Goal: Find contact information: Find contact information

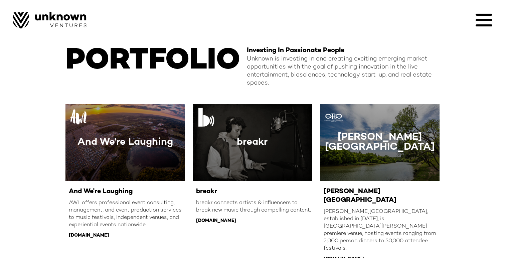
click at [476, 19] on icon at bounding box center [484, 20] width 17 height 2
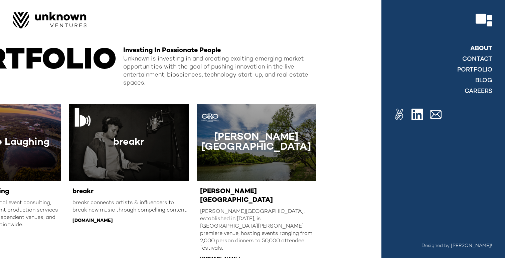
click at [476, 47] on link "About" at bounding box center [482, 49] width 22 height 8
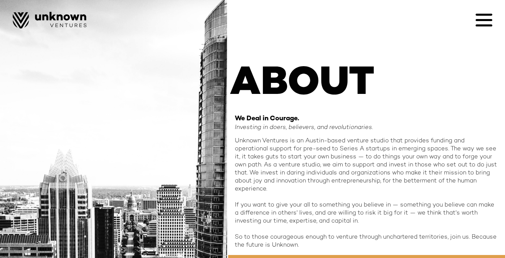
scroll to position [33, 0]
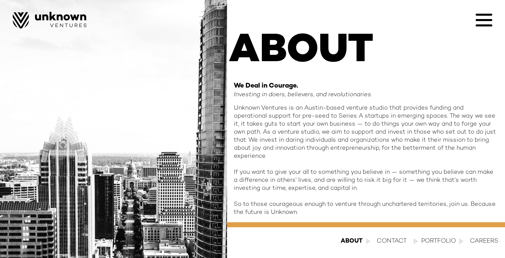
click at [486, 22] on icon at bounding box center [484, 20] width 17 height 17
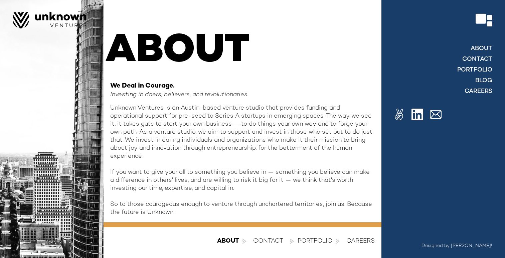
click at [456, 158] on div "Designed by [PERSON_NAME]!" at bounding box center [442, 184] width 99 height 129
click at [345, 48] on div at bounding box center [252, 129] width 505 height 258
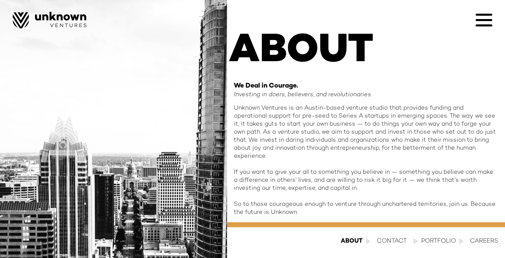
click at [422, 110] on div "Unknown Ventures is an Austin-based venture studio that provides funding and op…" at bounding box center [366, 160] width 265 height 112
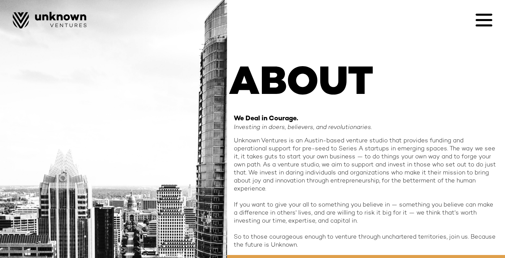
click at [482, 17] on icon at bounding box center [484, 20] width 17 height 17
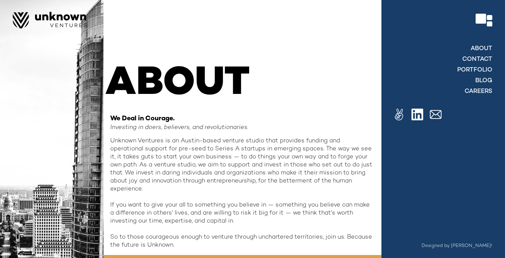
scroll to position [33, 0]
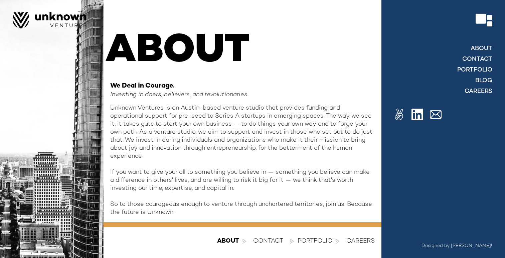
click at [316, 167] on div at bounding box center [252, 129] width 505 height 258
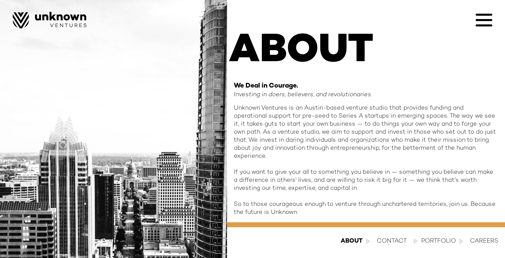
click at [282, 189] on div "Unknown Ventures is an Austin-based venture studio that provides funding and op…" at bounding box center [366, 160] width 265 height 112
click at [388, 237] on div "contact" at bounding box center [392, 241] width 30 height 8
